Goal: Transaction & Acquisition: Purchase product/service

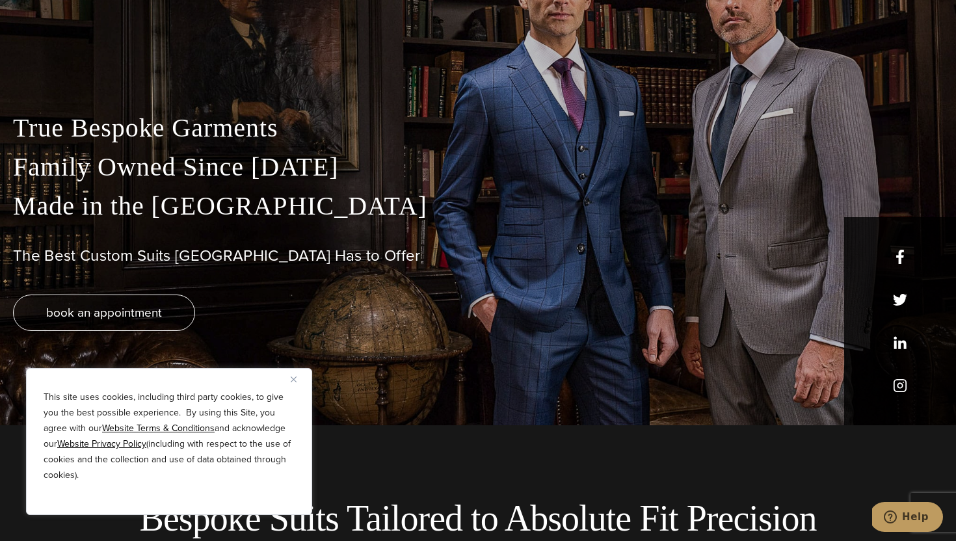
scroll to position [128, 0]
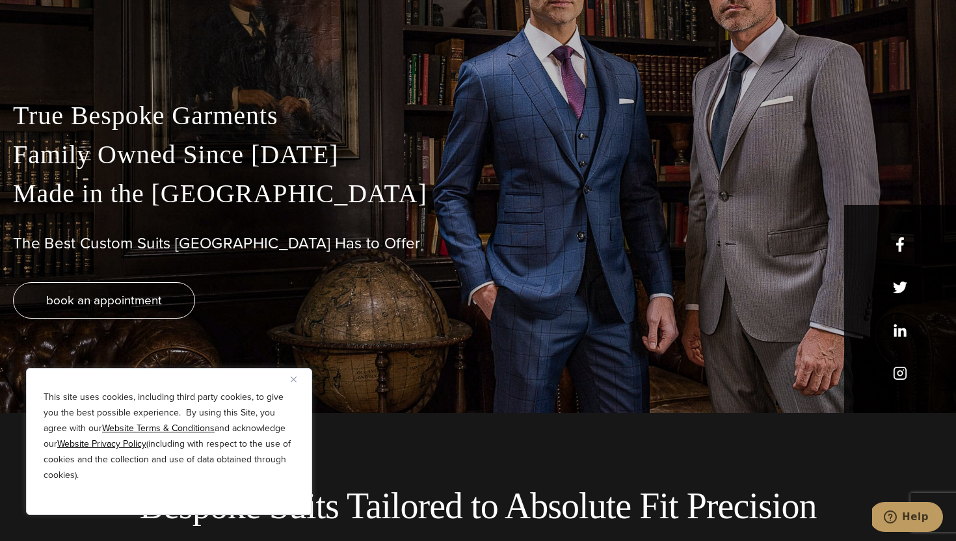
click at [313, 359] on div "True Bespoke Garments Family Owned Since [DATE] Made in [GEOGRAPHIC_DATA] The B…" at bounding box center [478, 254] width 956 height 317
click at [311, 361] on div "True Bespoke Garments Family Owned Since [DATE] Made in [GEOGRAPHIC_DATA] The B…" at bounding box center [478, 254] width 956 height 317
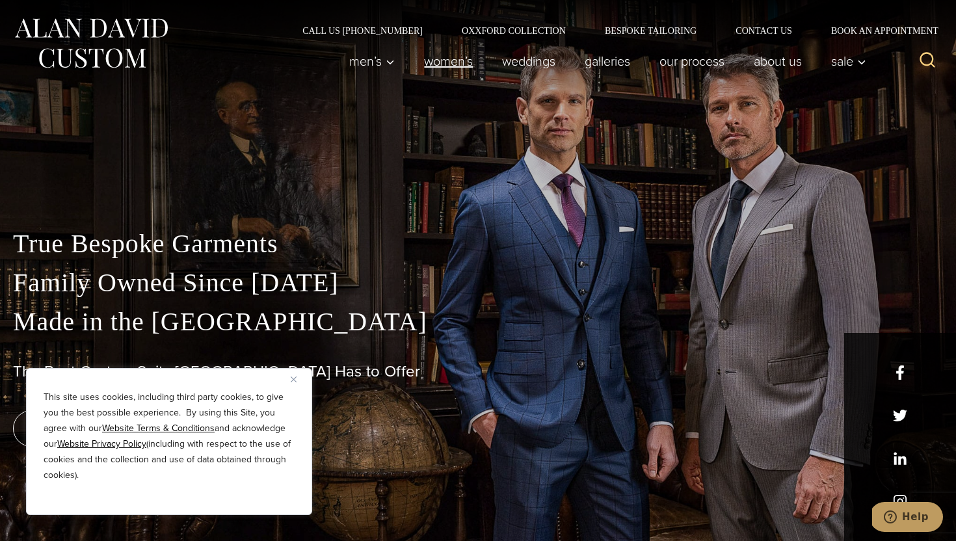
click at [432, 72] on link "Women’s" at bounding box center [449, 61] width 78 height 26
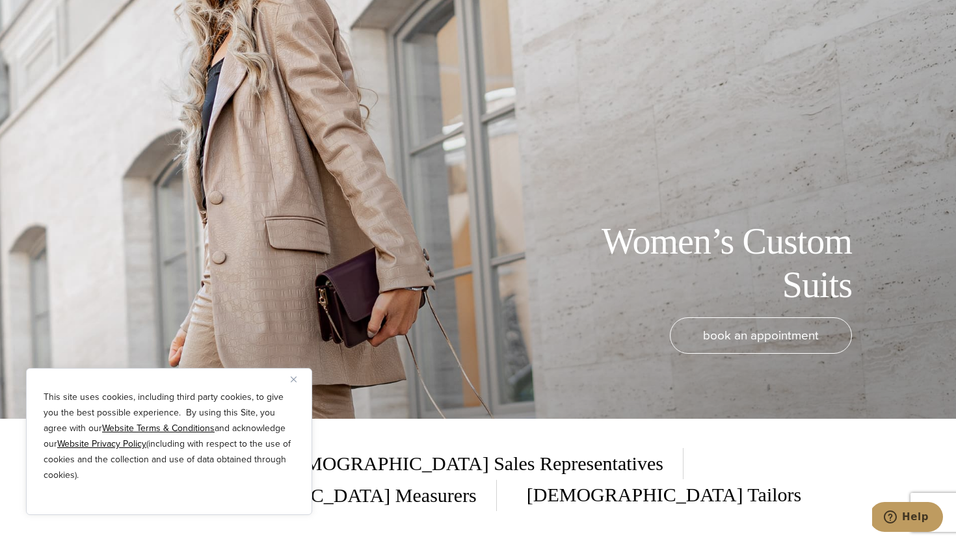
scroll to position [157, 0]
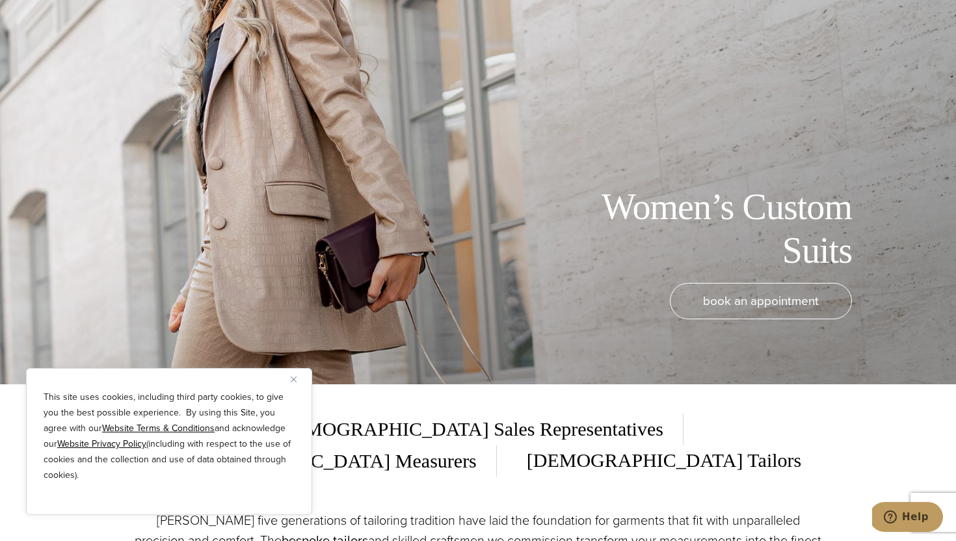
click at [294, 377] on img "Close" at bounding box center [294, 379] width 6 height 6
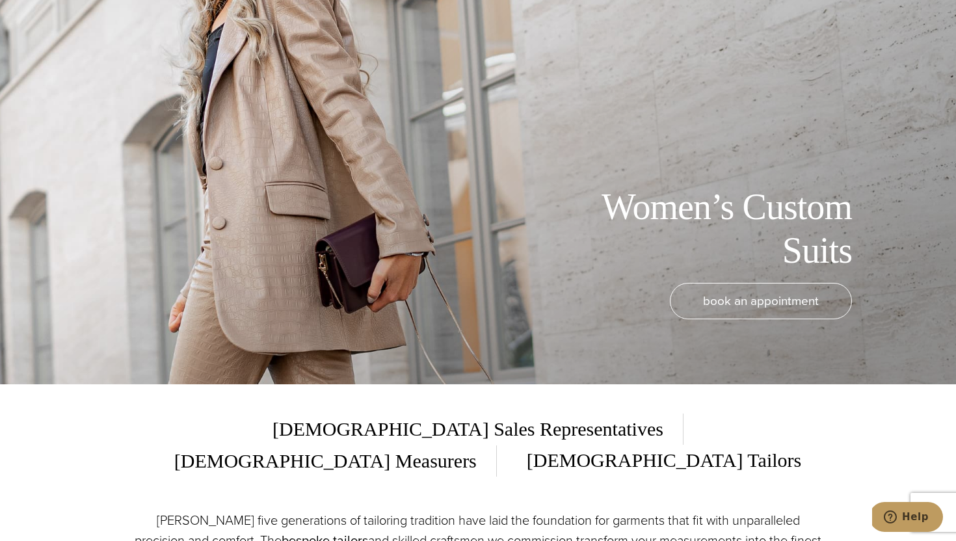
scroll to position [379, 0]
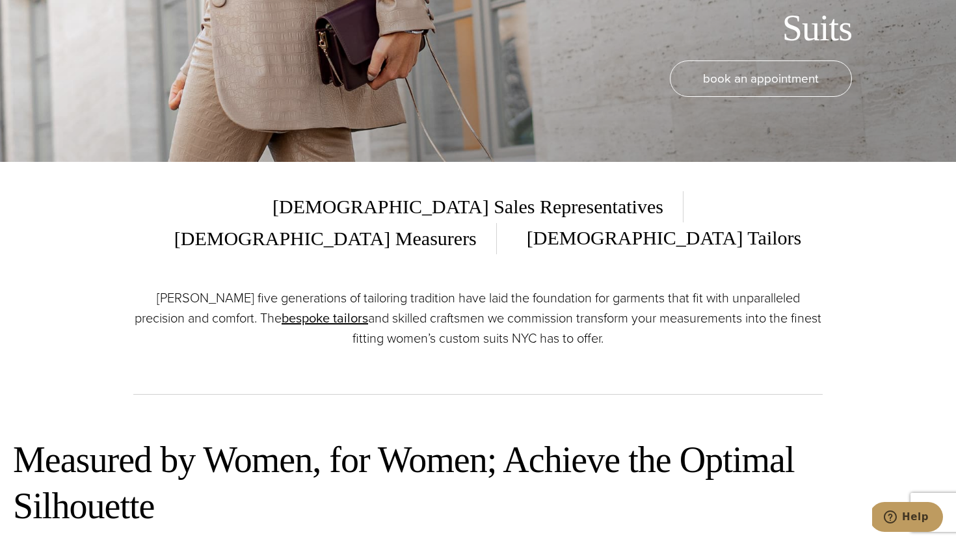
click at [358, 212] on span "[DEMOGRAPHIC_DATA] Sales Representatives" at bounding box center [477, 206] width 411 height 31
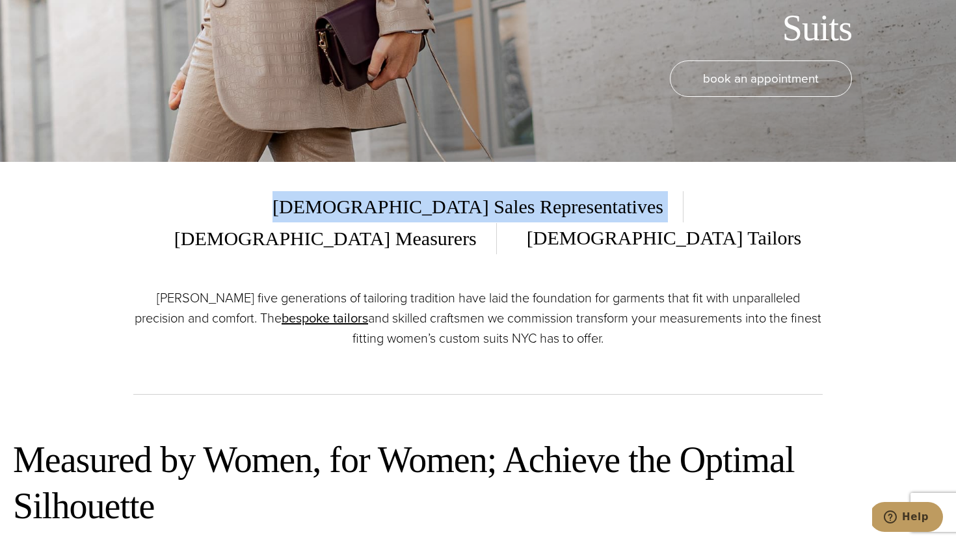
click at [358, 212] on span "[DEMOGRAPHIC_DATA] Sales Representatives" at bounding box center [477, 206] width 411 height 31
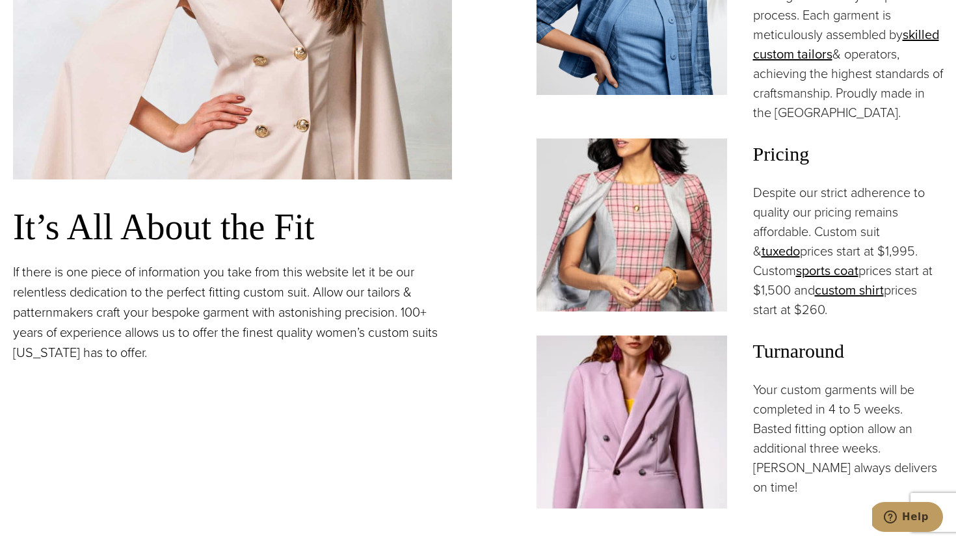
scroll to position [1242, 0]
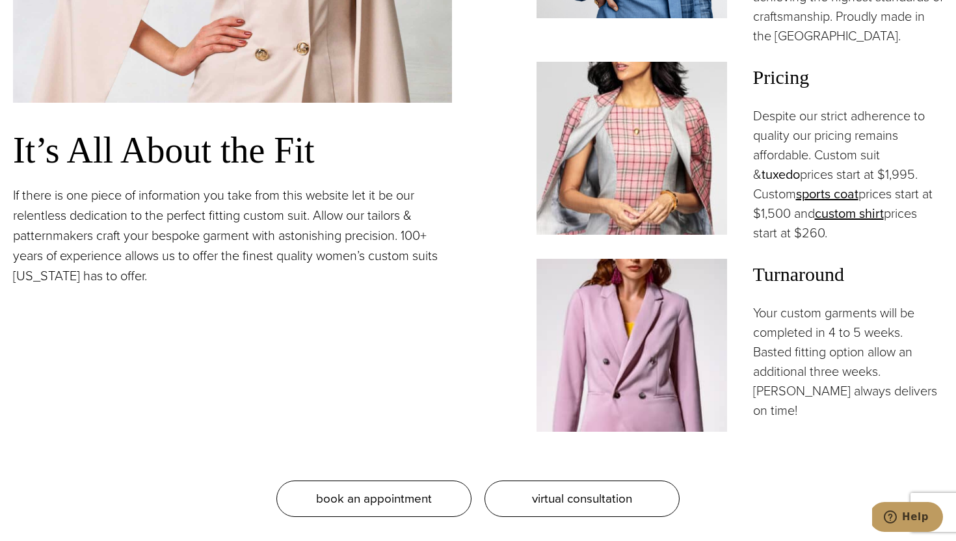
click at [800, 164] on link "tuxedo" at bounding box center [780, 174] width 38 height 20
